Goal: Information Seeking & Learning: Learn about a topic

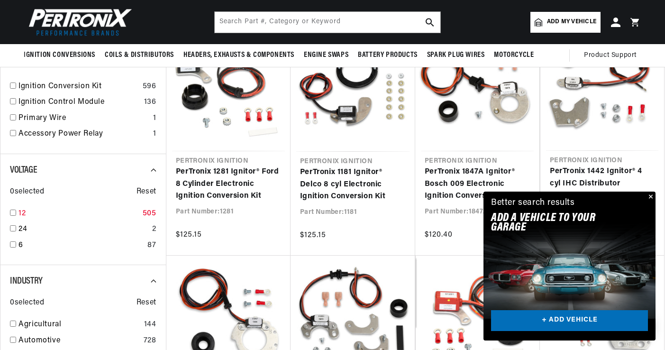
scroll to position [0, 302]
click at [13, 216] on input "checkbox" at bounding box center [13, 213] width 6 height 6
checkbox input "true"
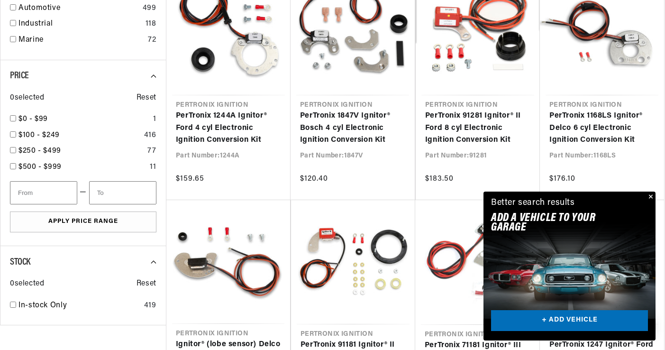
scroll to position [0, 287]
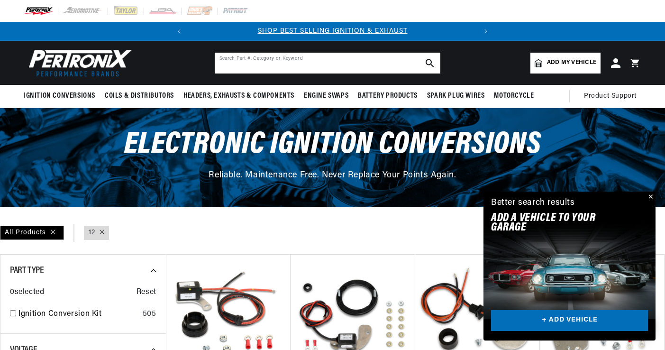
click at [226, 61] on input "text" at bounding box center [328, 63] width 226 height 21
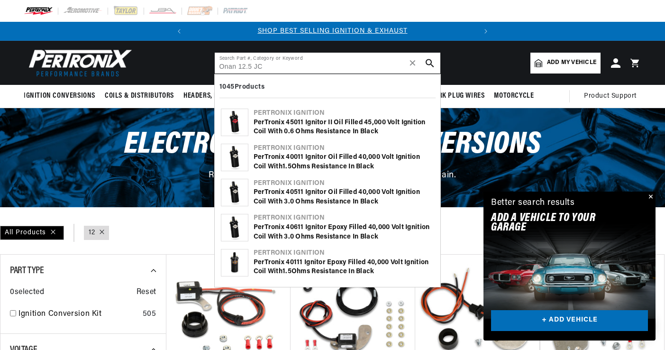
type input "Onan 12.5 JC"
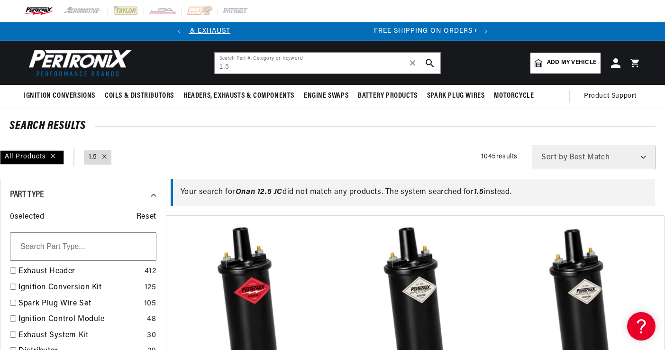
scroll to position [0, 287]
click at [281, 63] on input "1.5" at bounding box center [328, 63] width 226 height 21
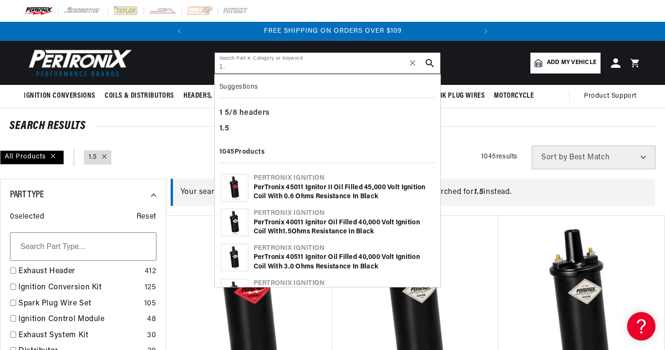
type input "1"
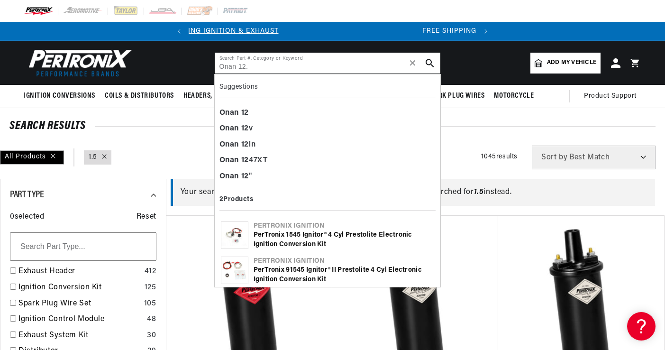
scroll to position [0, 0]
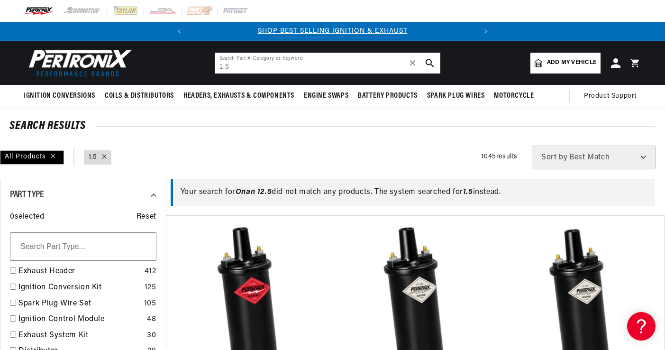
click at [281, 63] on input "1.5" at bounding box center [328, 63] width 226 height 21
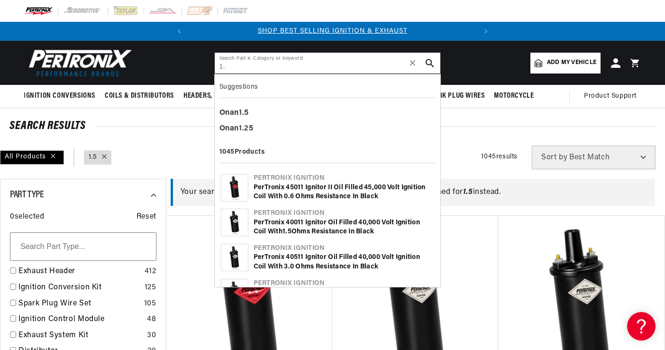
type input "1"
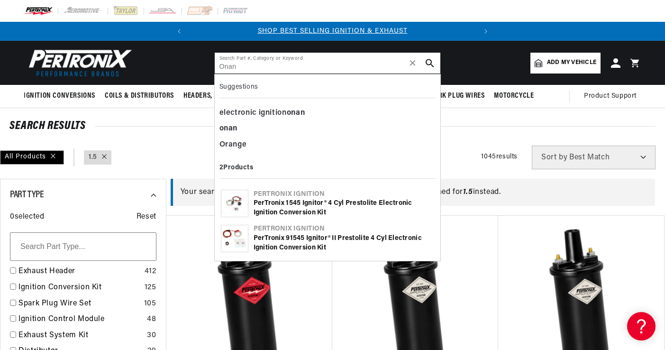
type input "Onan"
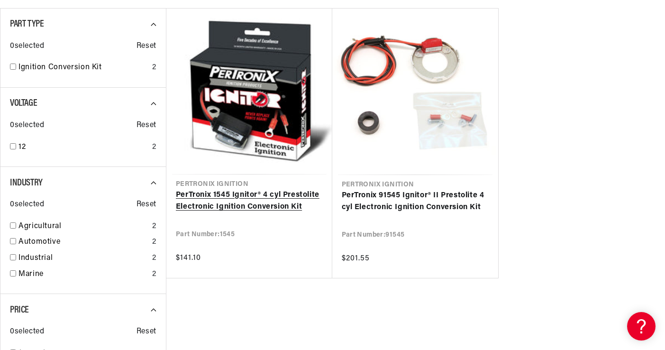
click at [251, 198] on link "PerTronix 1545 Ignitor® 4 cyl Prestolite Electronic Ignition Conversion Kit" at bounding box center [249, 201] width 147 height 24
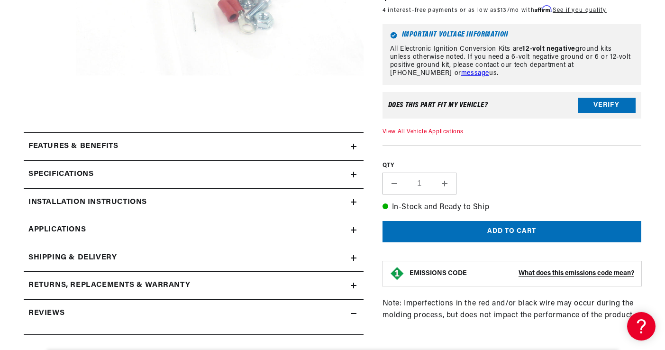
scroll to position [341, 0]
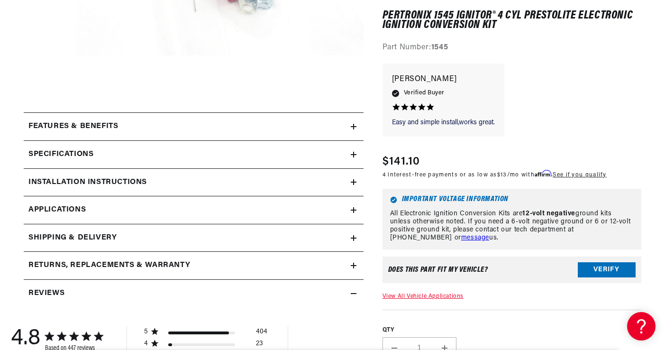
click at [67, 210] on span "Applications" at bounding box center [56, 210] width 57 height 12
click at [79, 155] on h2 "Specifications" at bounding box center [60, 154] width 65 height 12
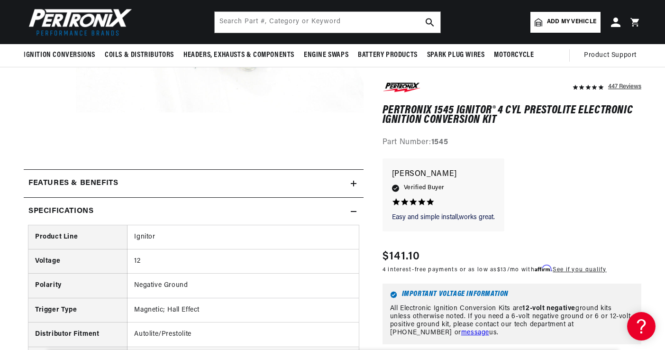
click at [87, 209] on h2 "Specifications" at bounding box center [60, 211] width 65 height 12
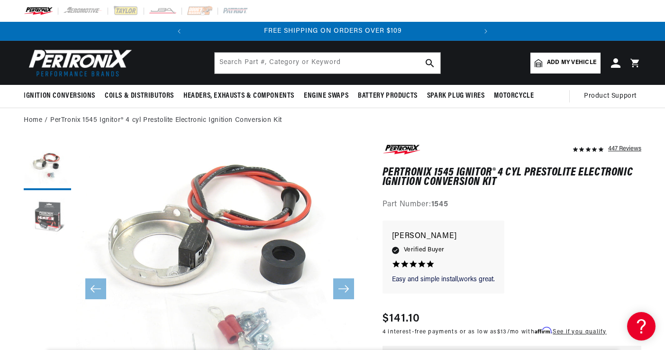
click at [46, 214] on button "Load image 2 in gallery view" at bounding box center [47, 218] width 47 height 47
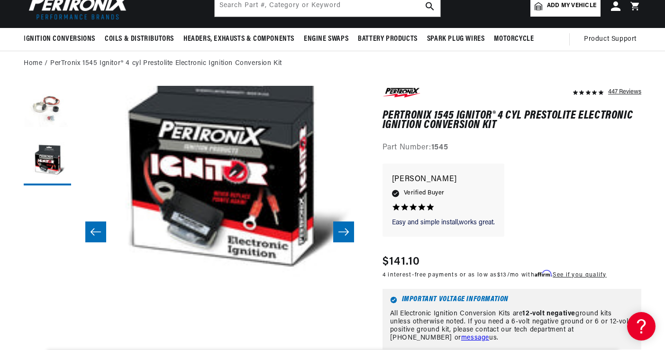
click at [100, 233] on icon "Slide left" at bounding box center [95, 231] width 11 height 9
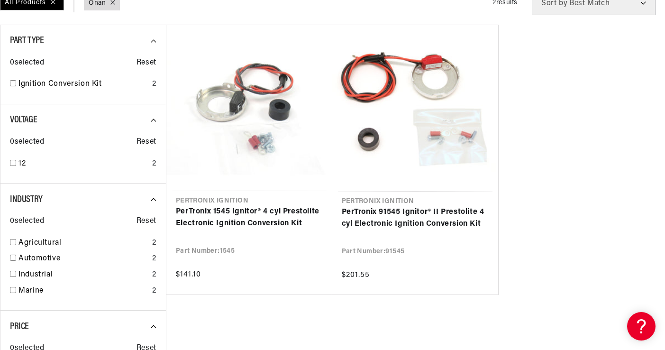
scroll to position [171, 0]
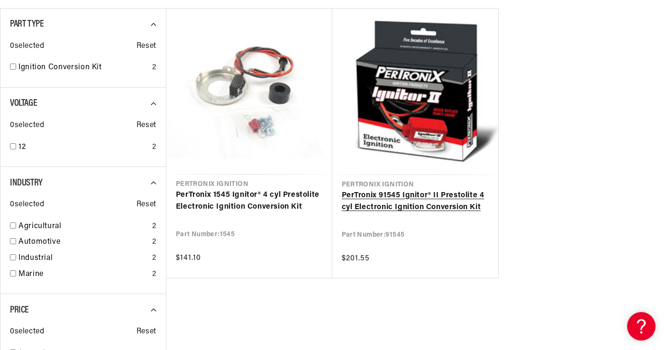
click at [413, 190] on link "PerTronix 91545 Ignitor® II Prestolite 4 cyl Electronic Ignition Conversion Kit" at bounding box center [415, 202] width 147 height 24
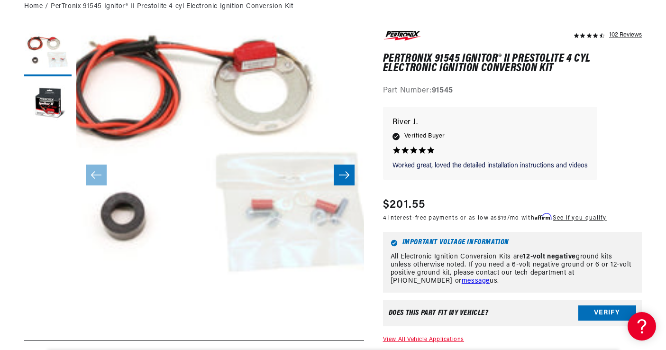
scroll to position [28, 0]
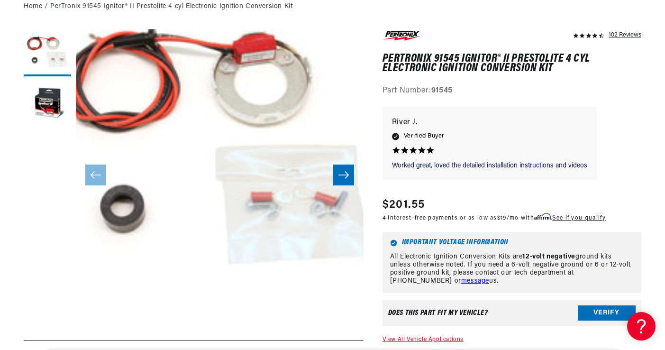
click at [47, 317] on button "Open media 1 in modal" at bounding box center [47, 317] width 0 height 0
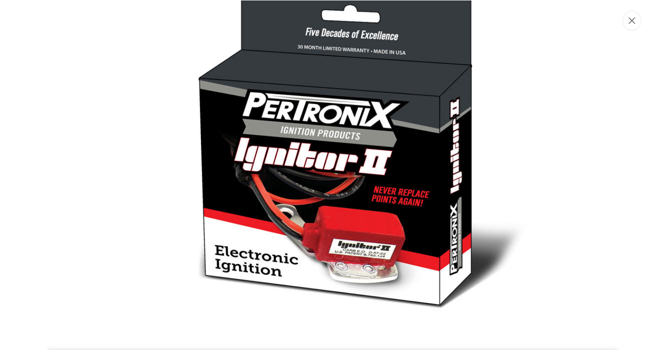
scroll to position [0, 0]
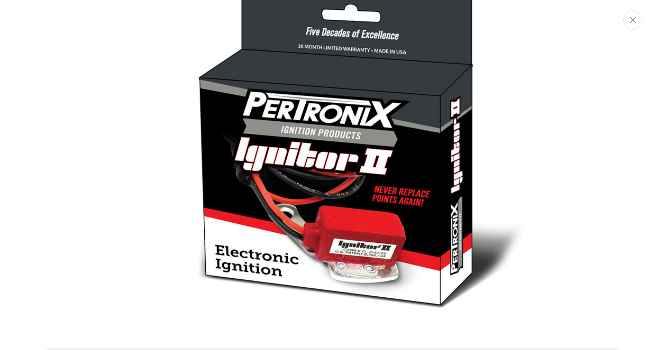
drag, startPoint x: 635, startPoint y: 19, endPoint x: 629, endPoint y: 22, distance: 7.4
click at [632, 20] on icon "Close" at bounding box center [633, 20] width 7 height 7
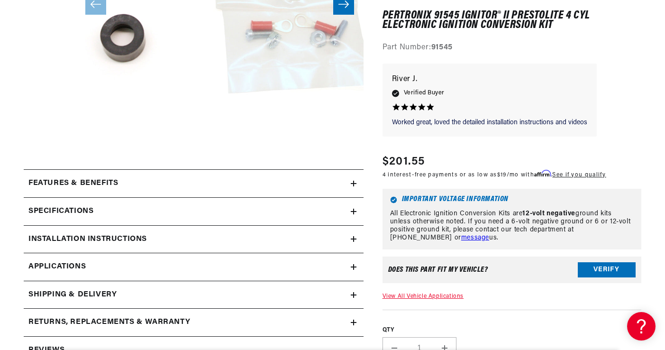
scroll to position [0, 287]
click at [63, 209] on h2 "Specifications" at bounding box center [60, 211] width 65 height 12
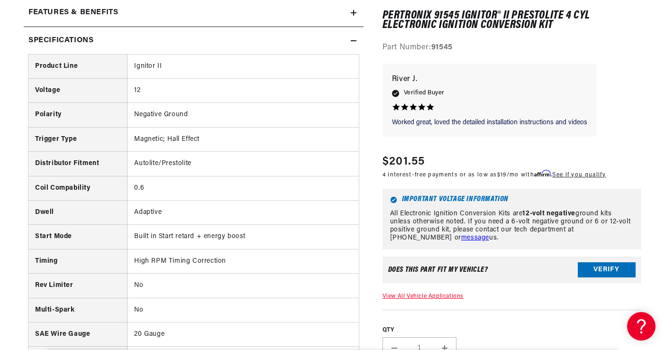
scroll to position [0, 0]
click at [66, 40] on h2 "Specifications" at bounding box center [60, 41] width 65 height 12
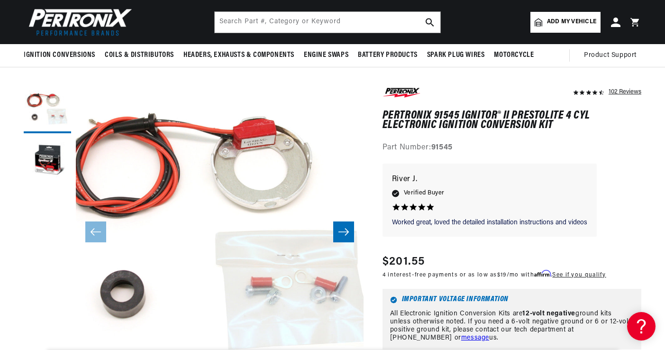
scroll to position [0, 287]
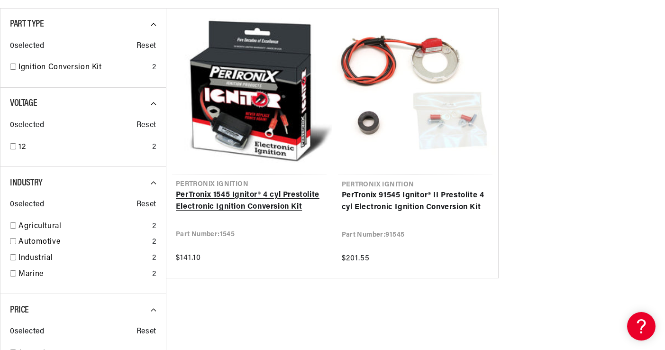
click at [242, 189] on link "PerTronix 1545 Ignitor® 4 cyl Prestolite Electronic Ignition Conversion Kit" at bounding box center [249, 201] width 147 height 24
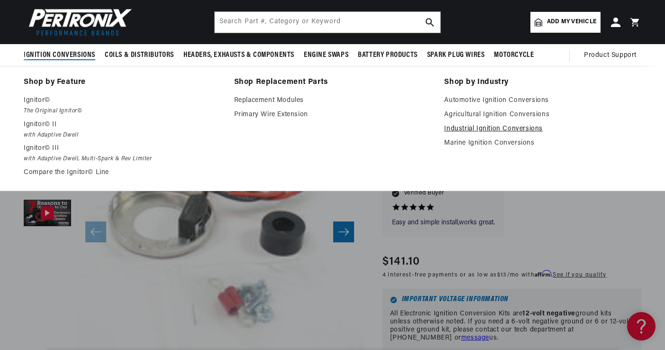
click at [474, 129] on link "Industrial Ignition Conversions" at bounding box center [542, 128] width 197 height 11
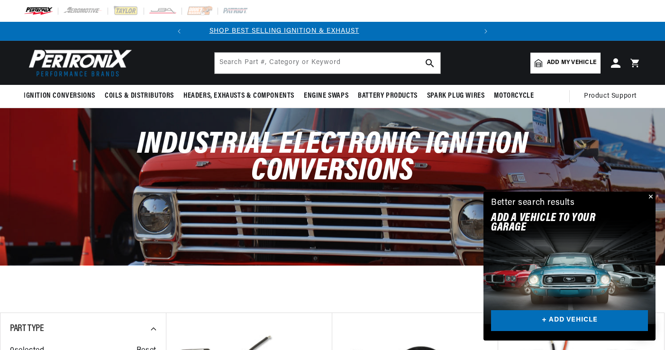
click at [649, 198] on button "Close" at bounding box center [649, 197] width 11 height 11
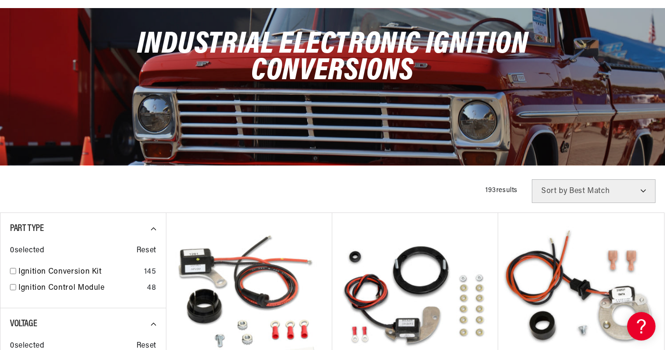
scroll to position [228, 0]
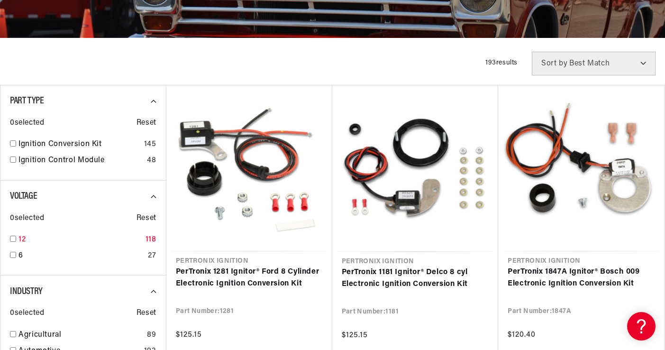
click at [14, 238] on input "checkbox" at bounding box center [13, 239] width 6 height 6
checkbox input "true"
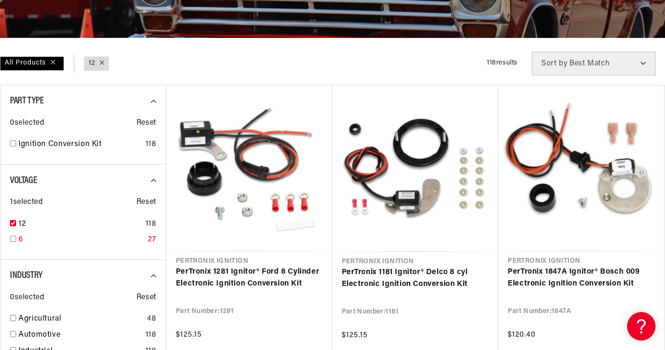
scroll to position [398, 0]
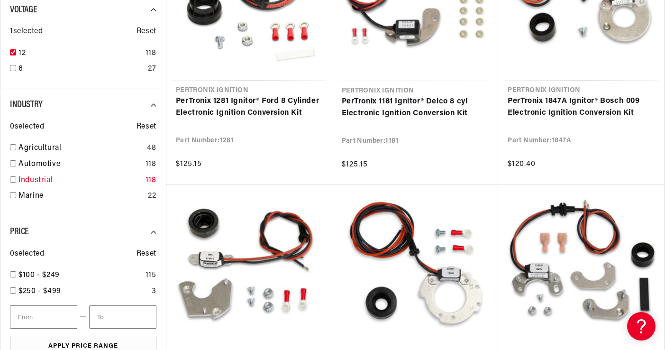
click at [13, 179] on input "checkbox" at bounding box center [13, 179] width 6 height 6
checkbox input "true"
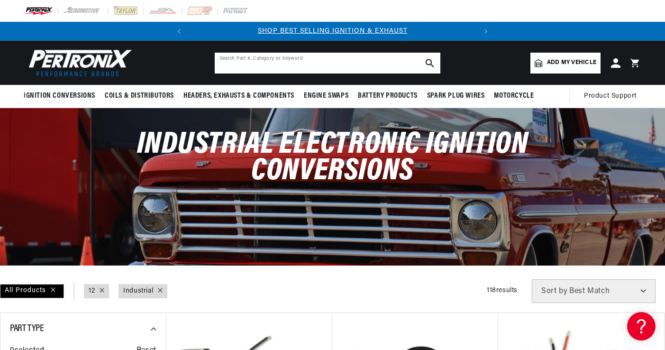
click at [277, 60] on input "text" at bounding box center [328, 63] width 226 height 21
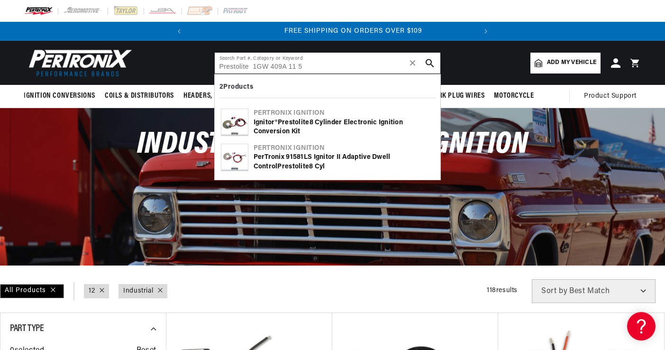
scroll to position [0, 287]
click at [273, 64] on input "Prestolite 1GW 409A 11 5" at bounding box center [328, 63] width 226 height 21
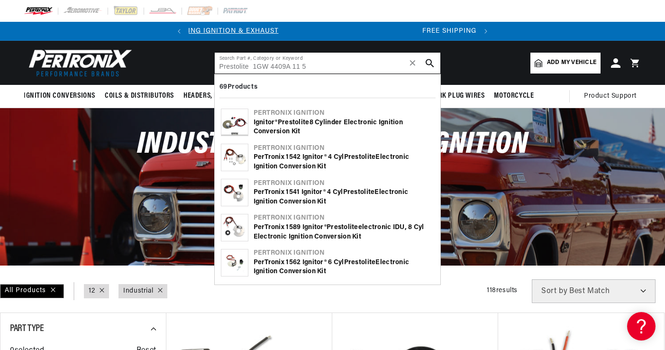
type input "Prestolite 1GW 4409A 11 5"
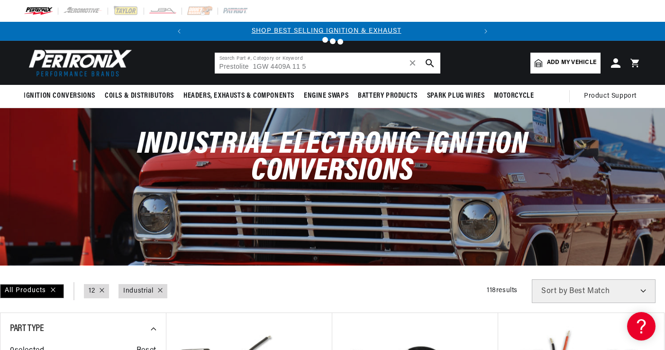
scroll to position [0, 0]
